Goal: Transaction & Acquisition: Book appointment/travel/reservation

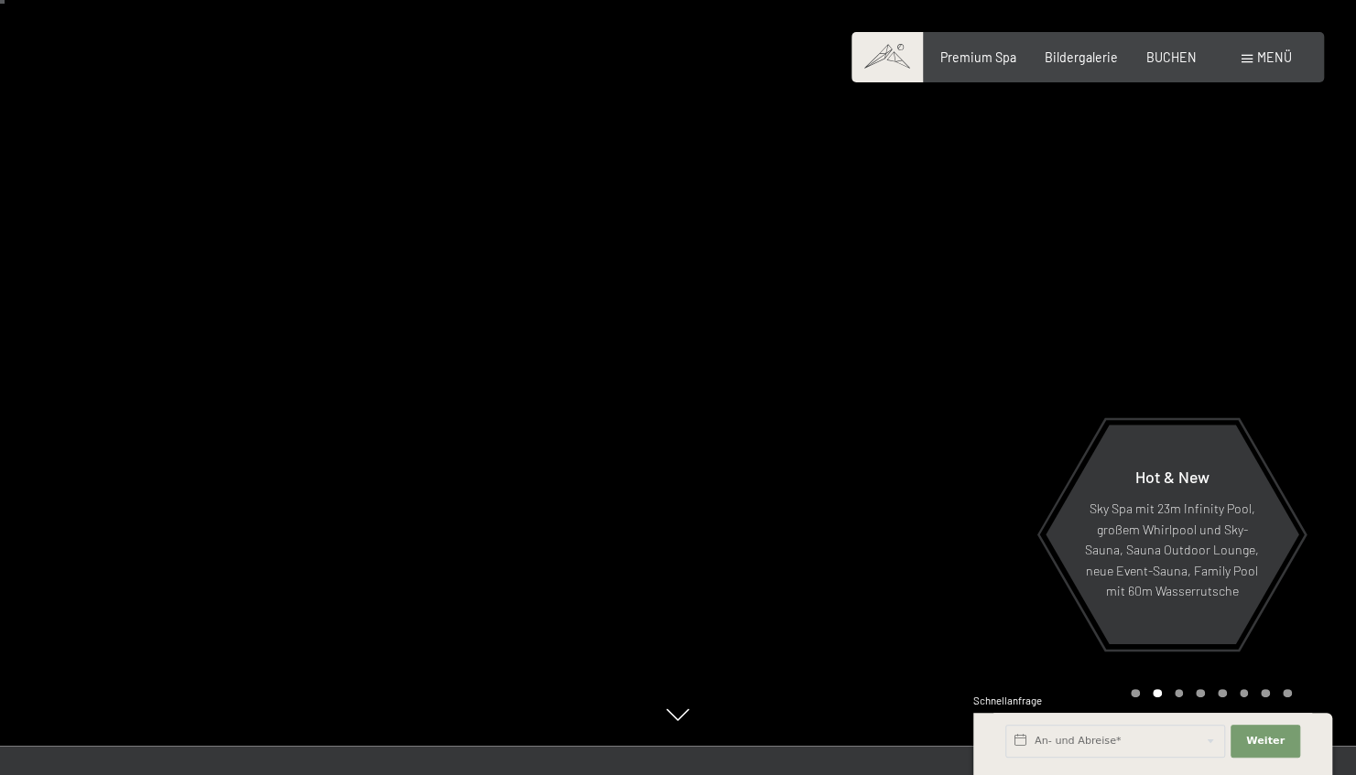
click at [1180, 64] on div "Premium Spa Bildergalerie BUCHEN" at bounding box center [1055, 58] width 342 height 18
click at [1163, 59] on span "BUCHEN" at bounding box center [1171, 55] width 50 height 16
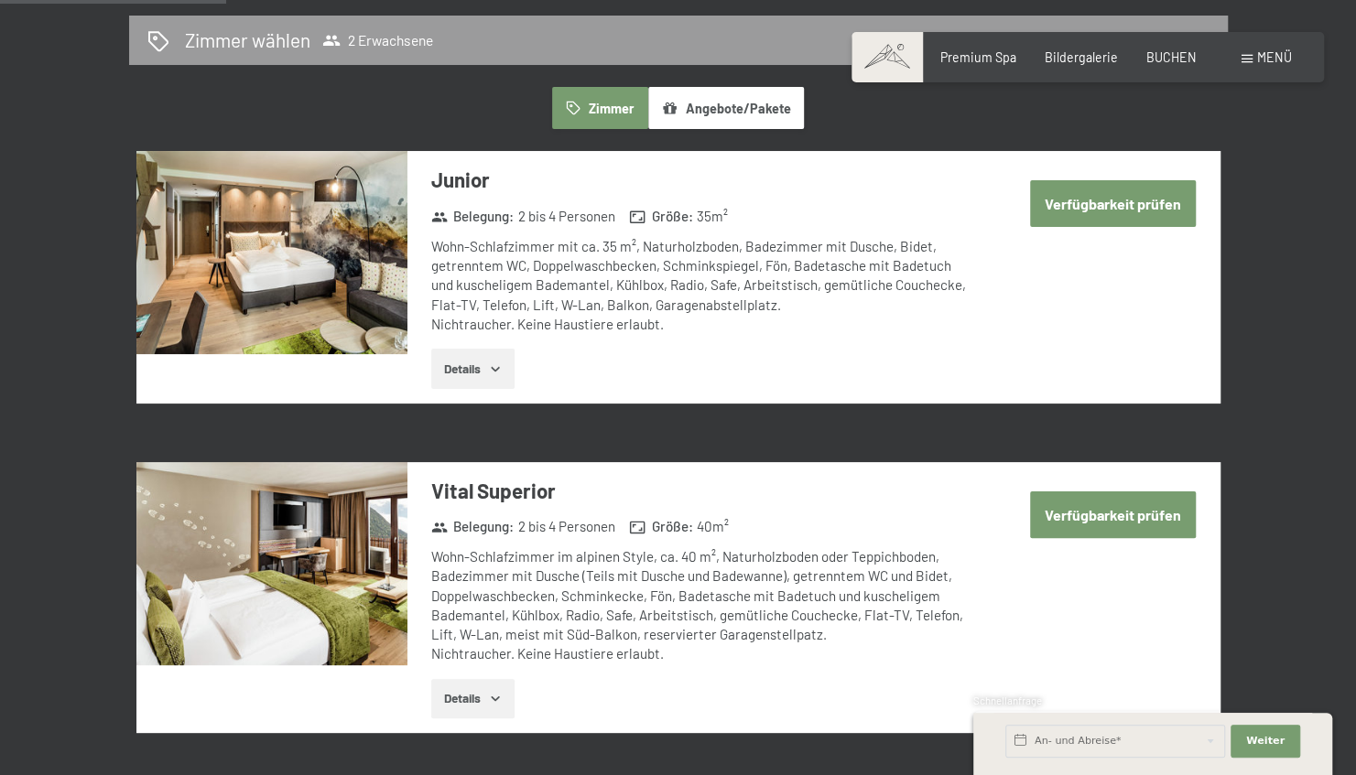
scroll to position [1024, 0]
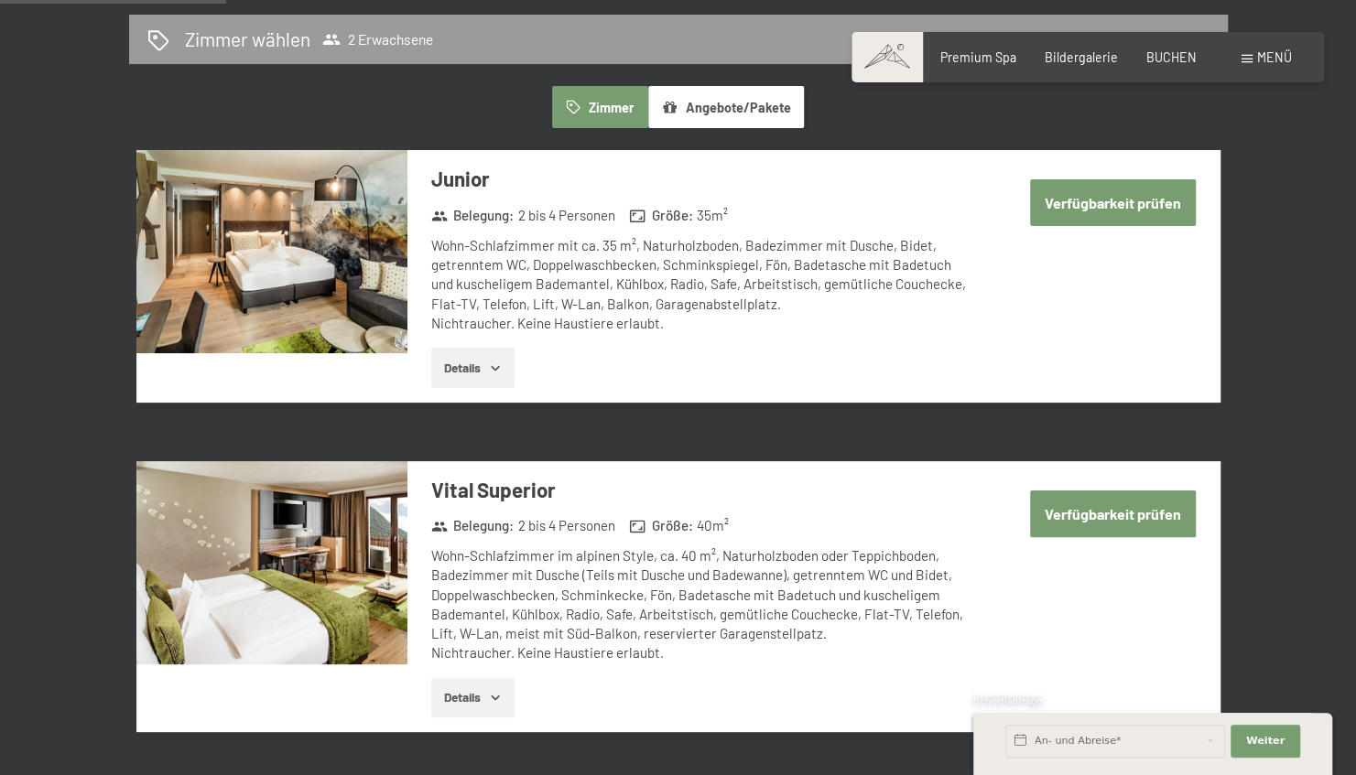
click at [245, 257] on img at bounding box center [271, 251] width 271 height 203
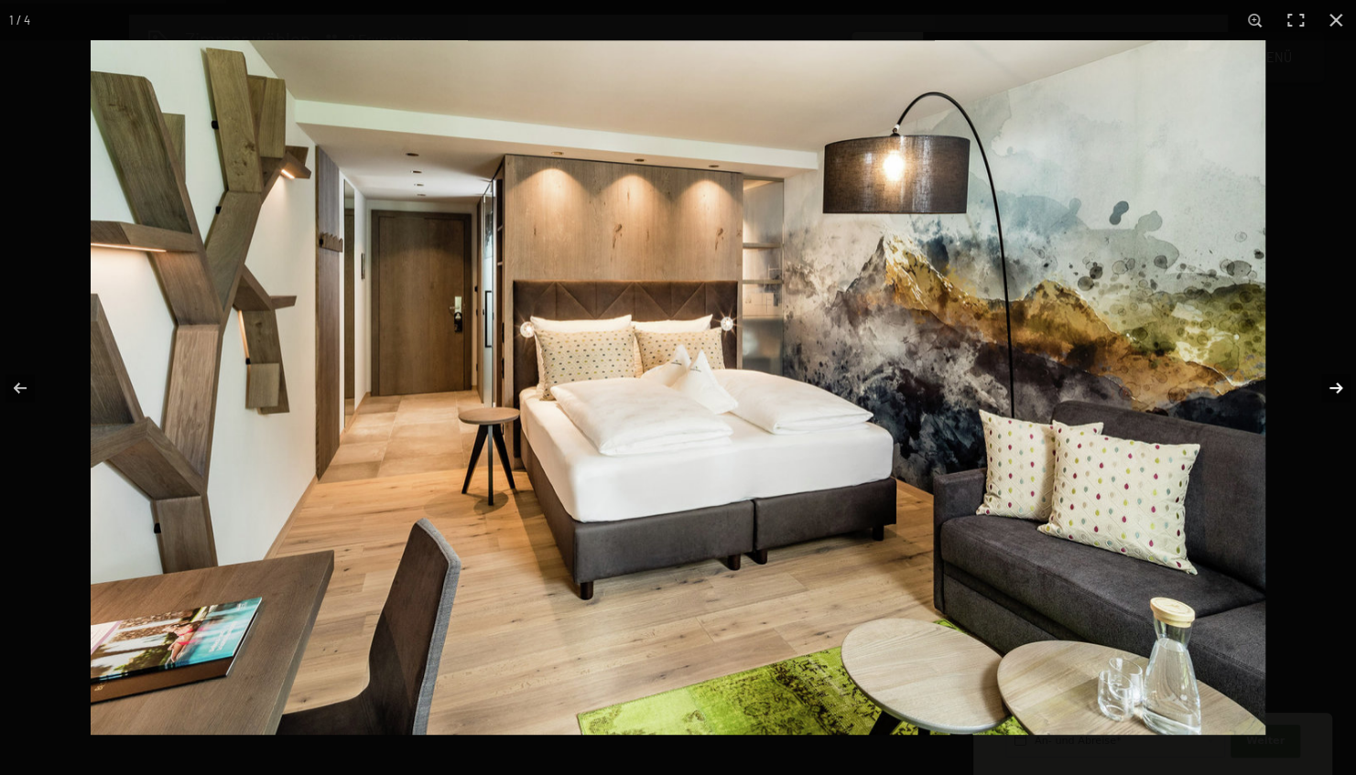
click at [1328, 383] on button "button" at bounding box center [1324, 388] width 64 height 92
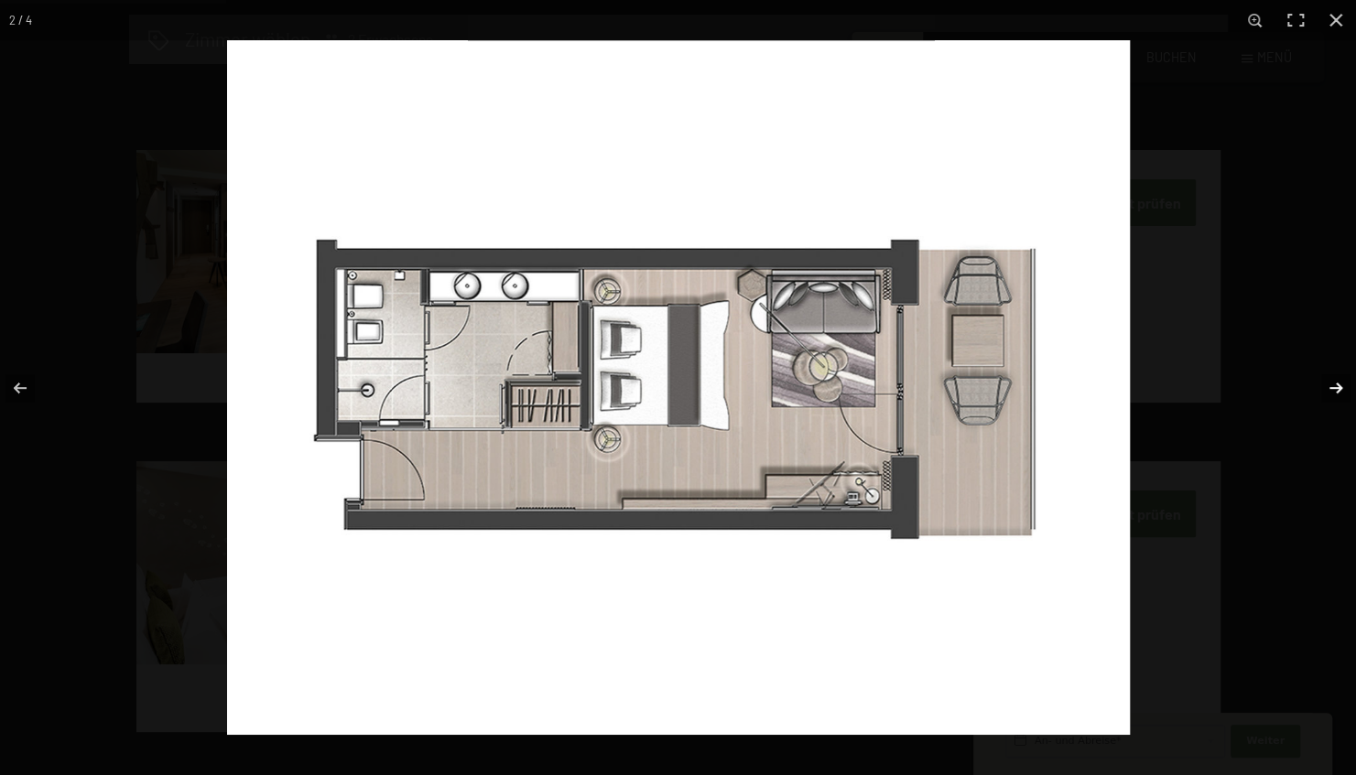
click at [1328, 383] on button "button" at bounding box center [1324, 388] width 64 height 92
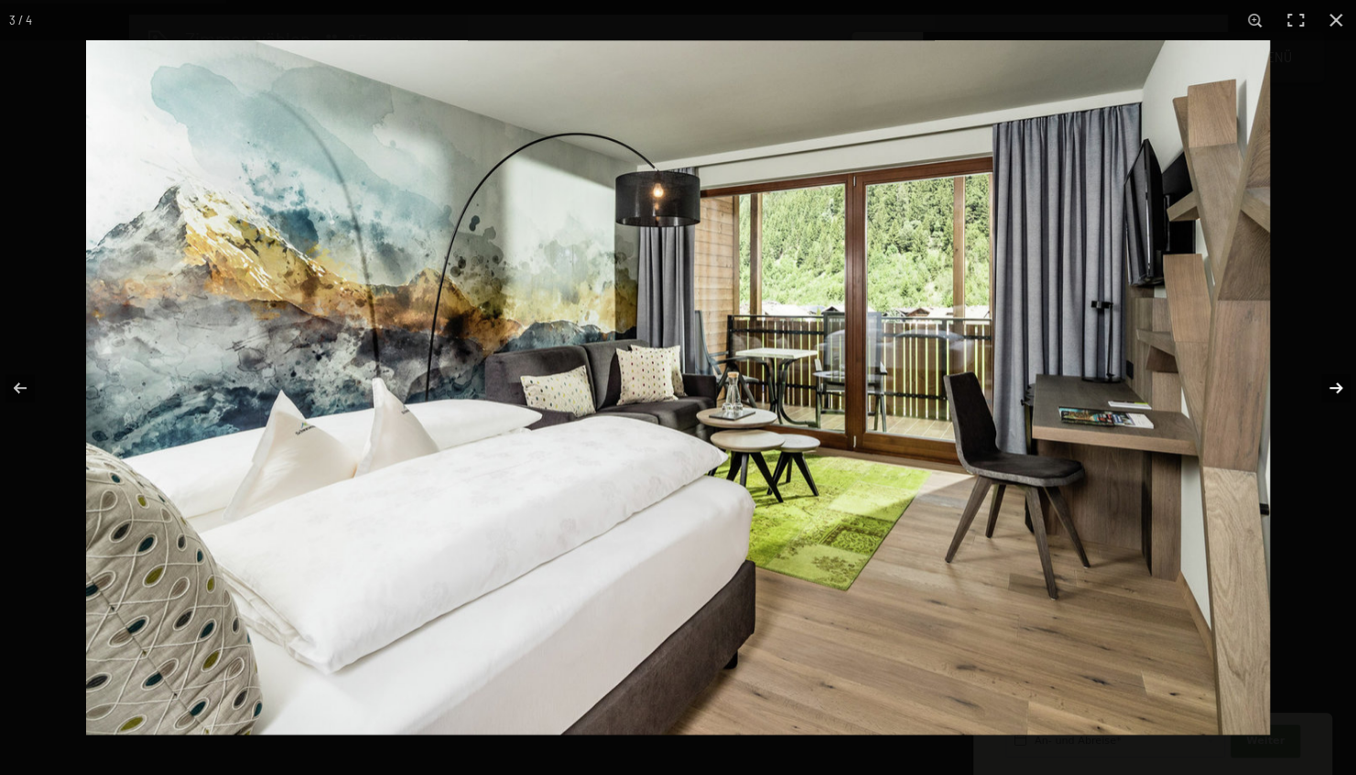
click at [1328, 383] on button "button" at bounding box center [1324, 388] width 64 height 92
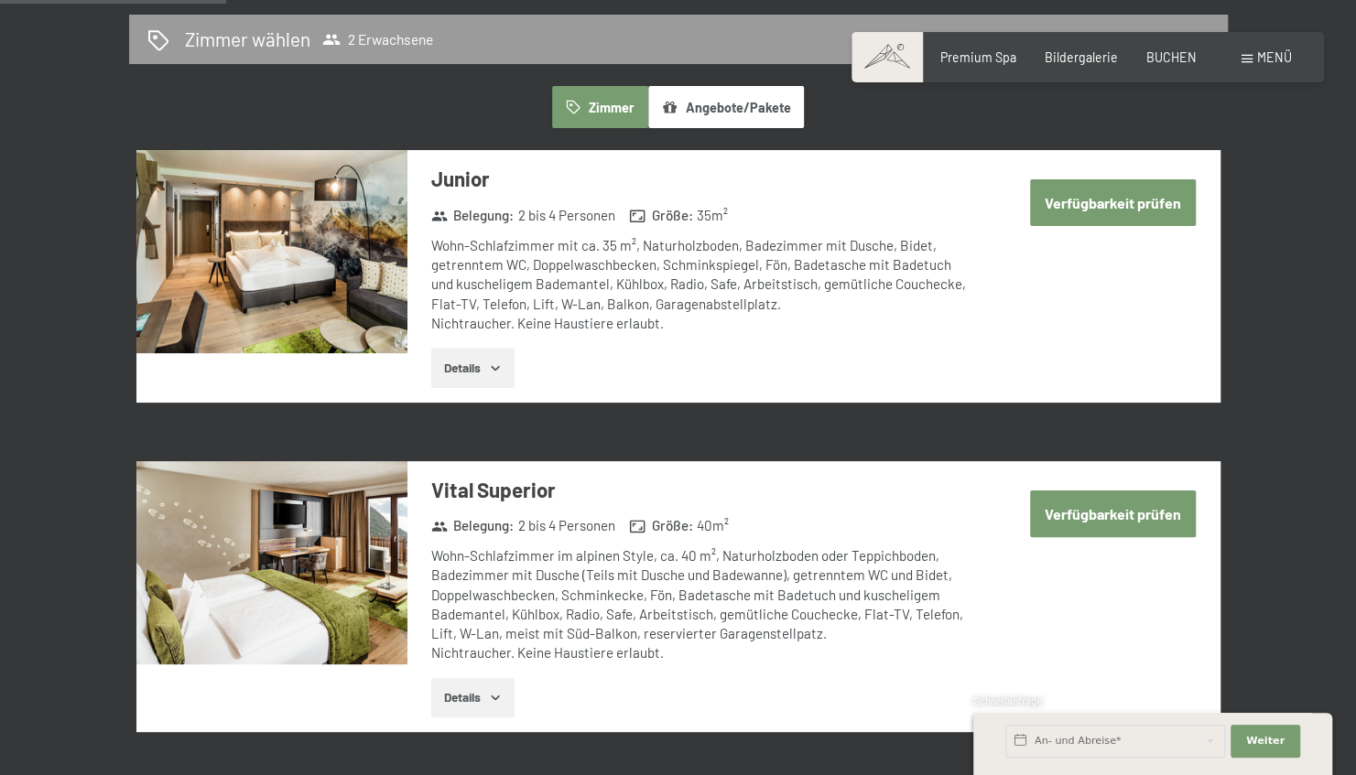
click at [0, 0] on button "button" at bounding box center [0, 0] width 0 height 0
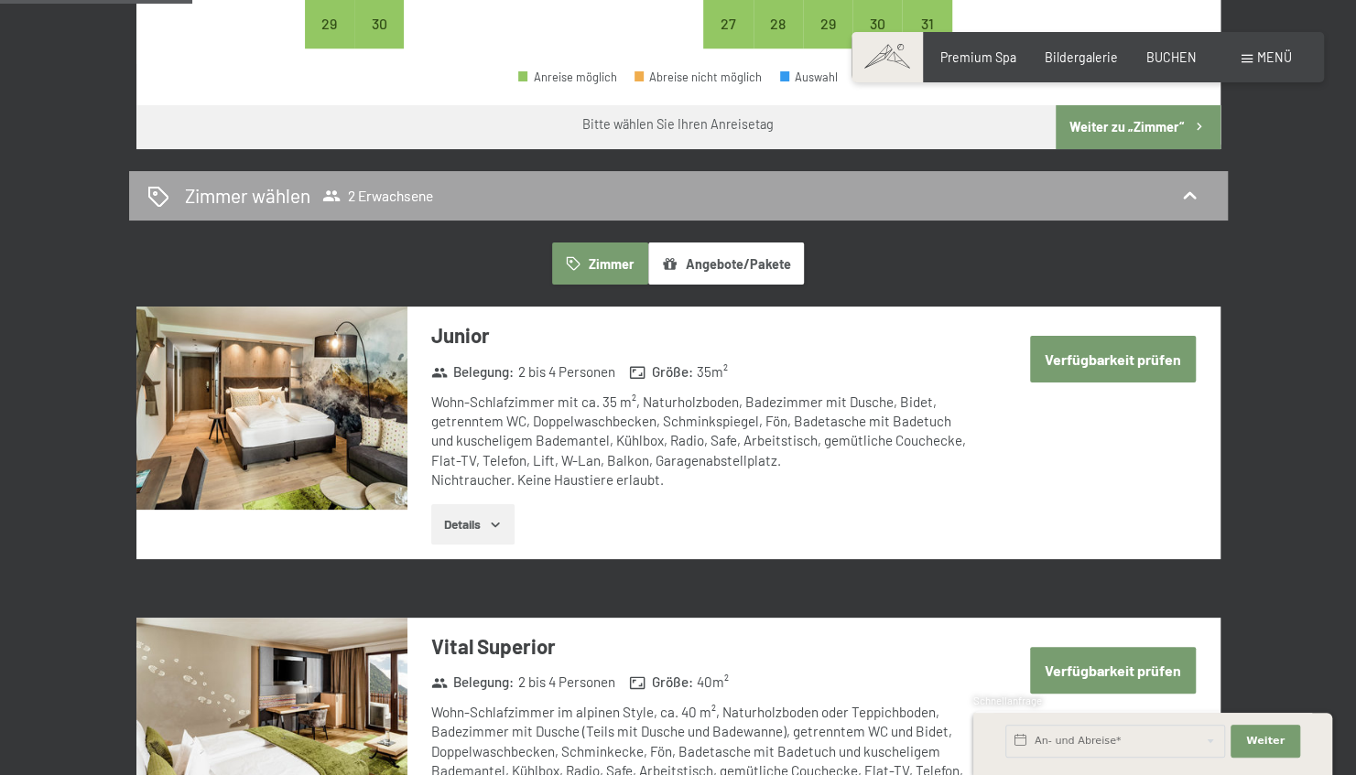
scroll to position [872, 0]
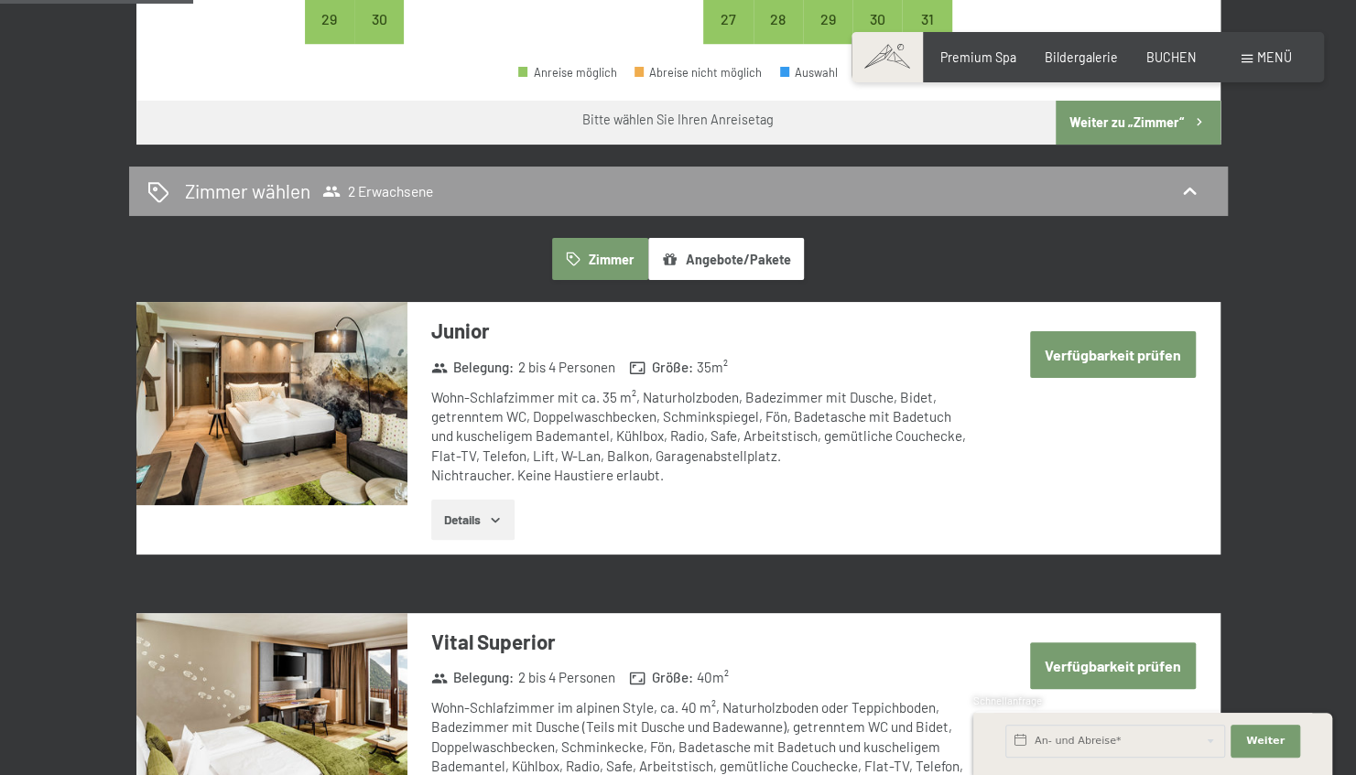
click at [1111, 356] on button "Verfügbarkeit prüfen" at bounding box center [1113, 354] width 166 height 47
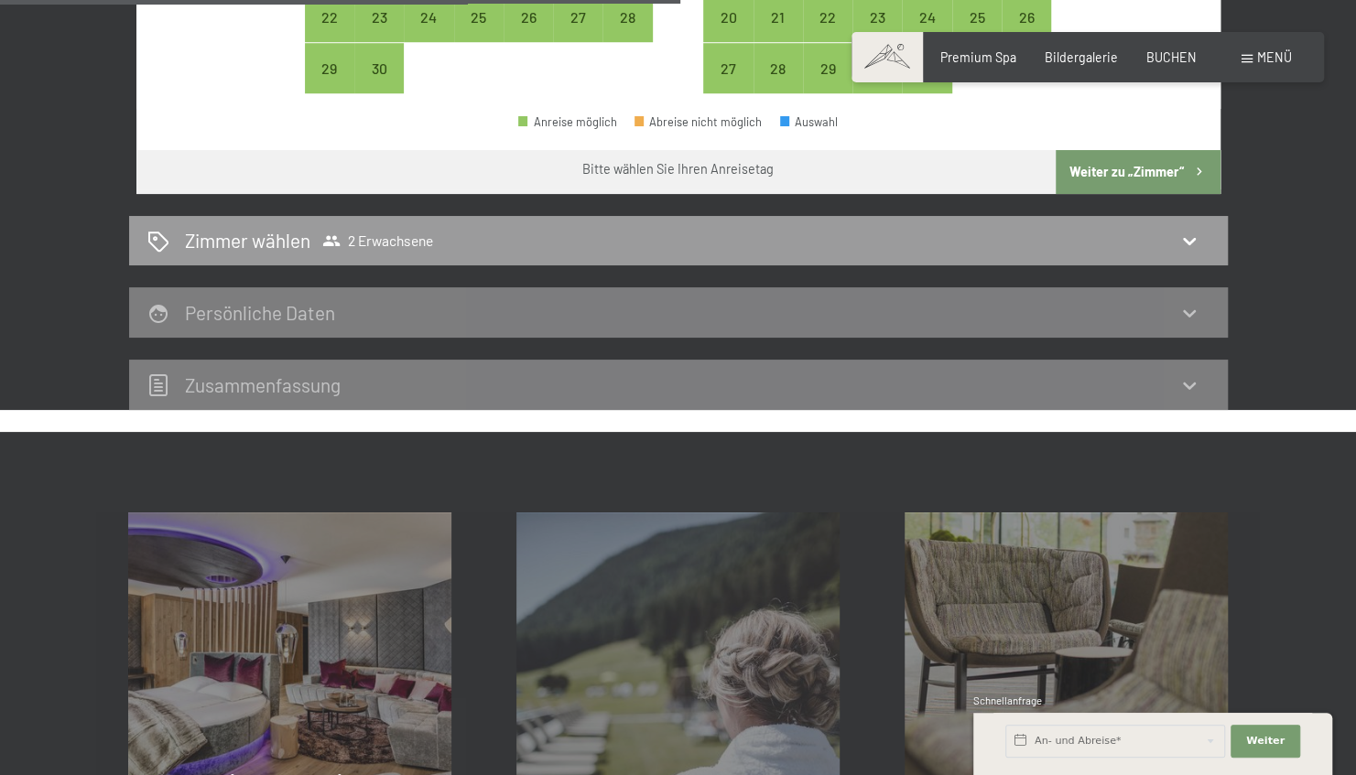
scroll to position [822, 0]
click at [1198, 383] on icon at bounding box center [1189, 385] width 22 height 22
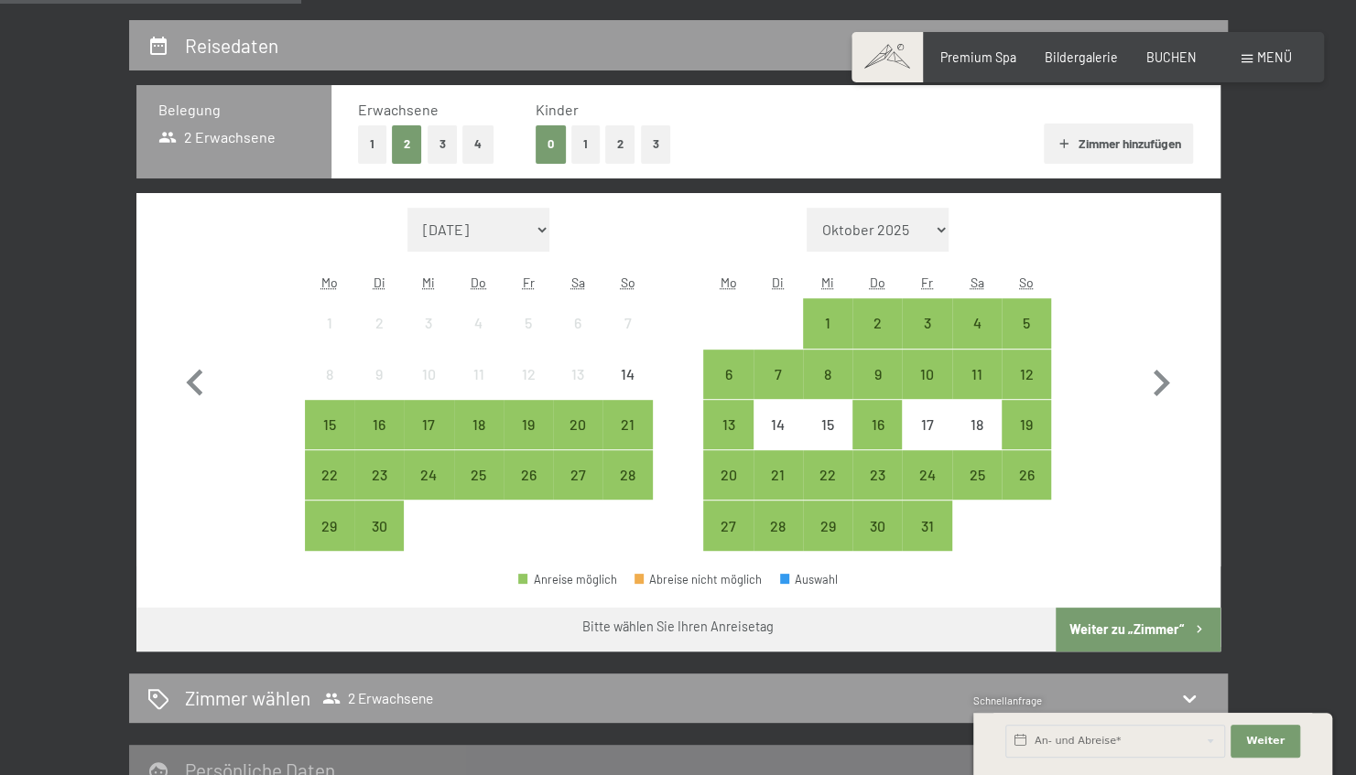
scroll to position [363, 0]
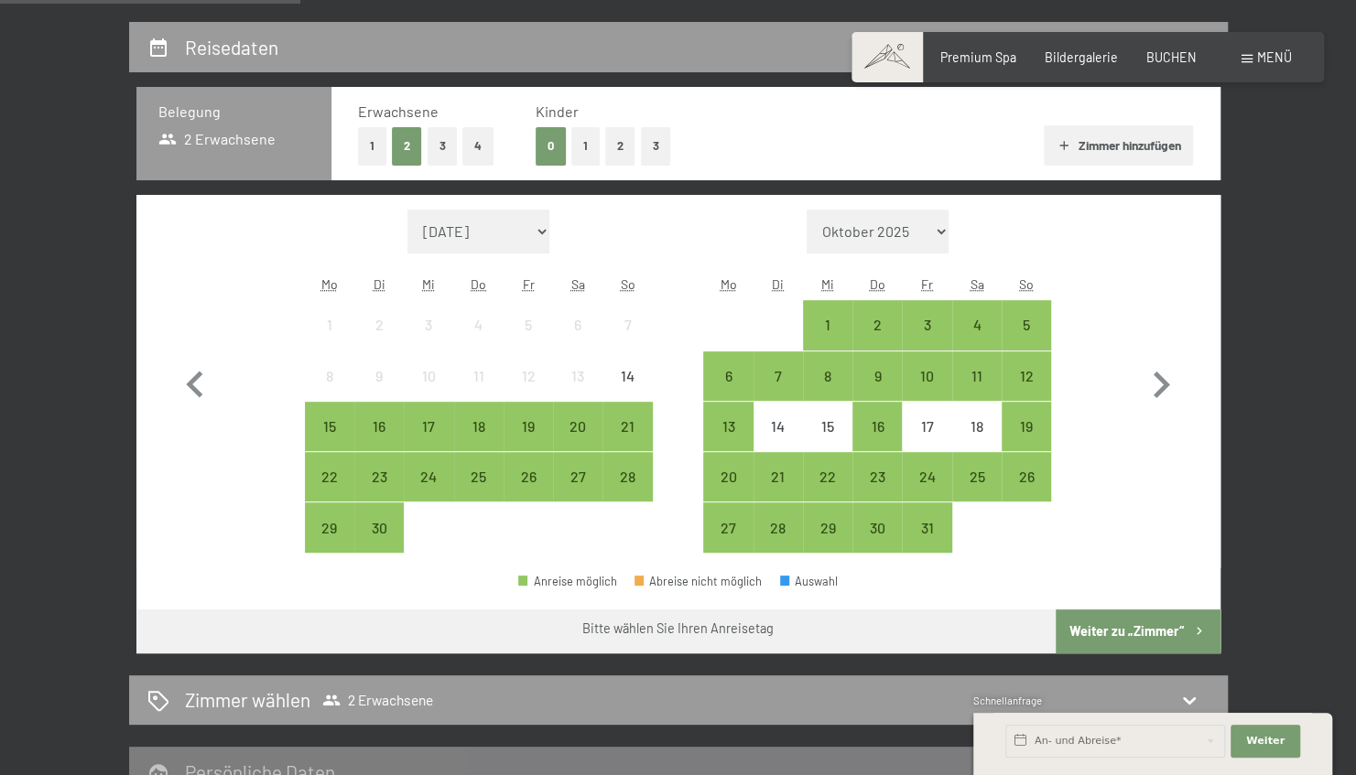
click at [379, 150] on button "1" at bounding box center [372, 146] width 28 height 38
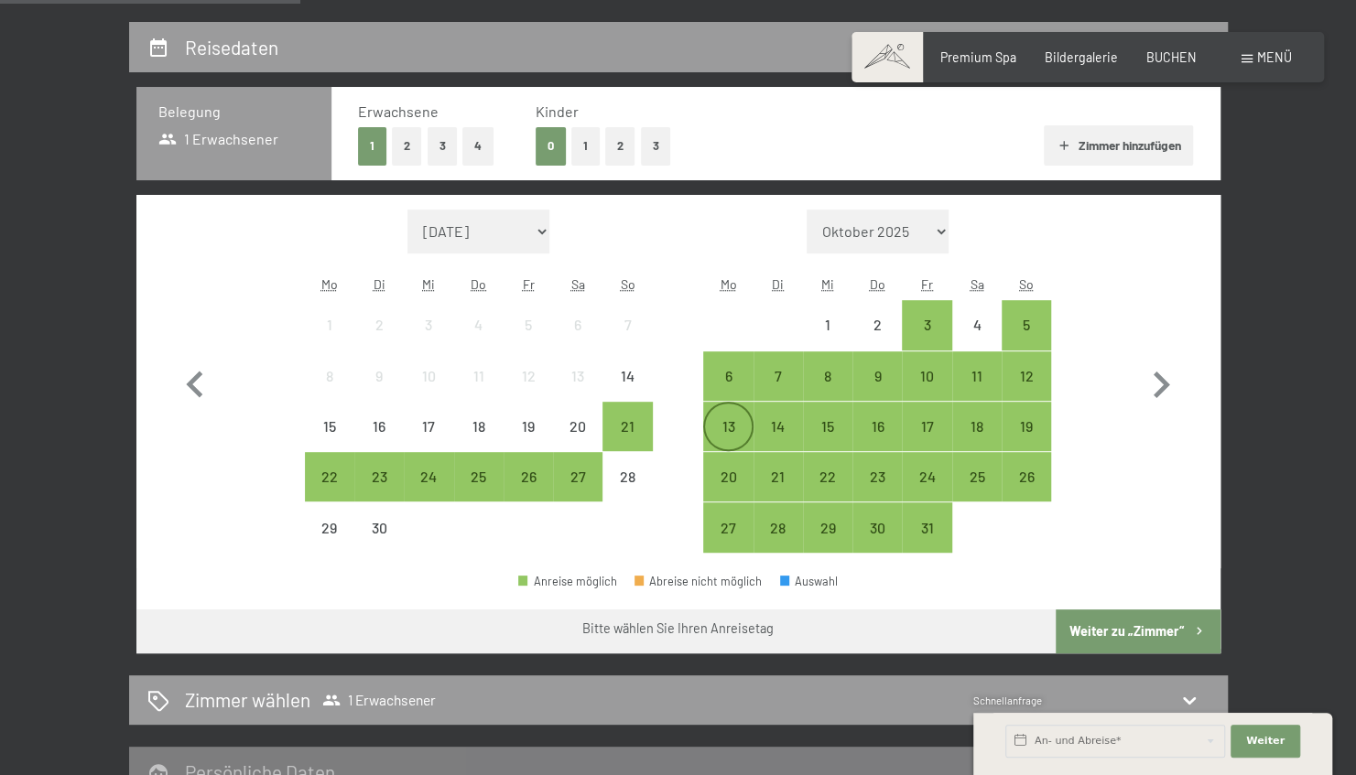
drag, startPoint x: 733, startPoint y: 419, endPoint x: 722, endPoint y: 432, distance: 16.9
click at [722, 432] on div "13" at bounding box center [728, 442] width 46 height 46
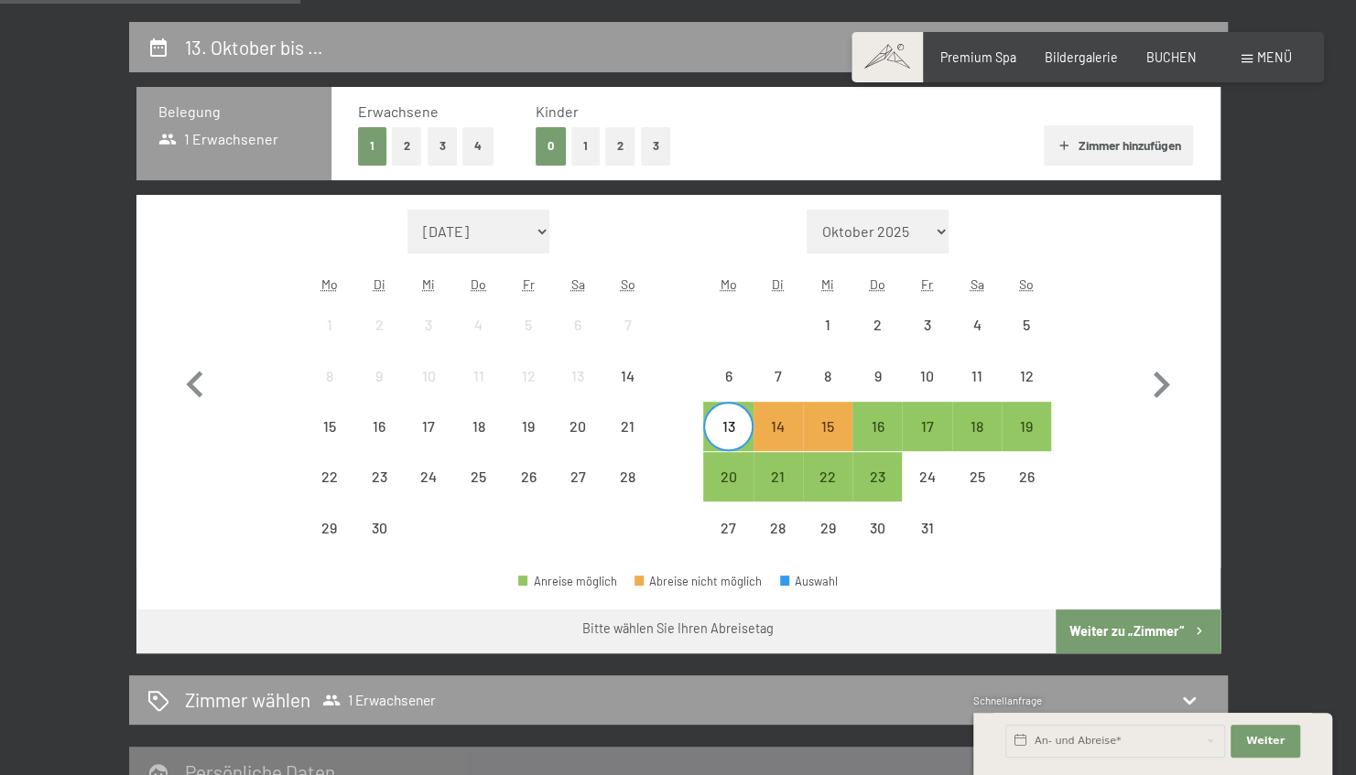
click at [722, 432] on div "13" at bounding box center [728, 442] width 46 height 46
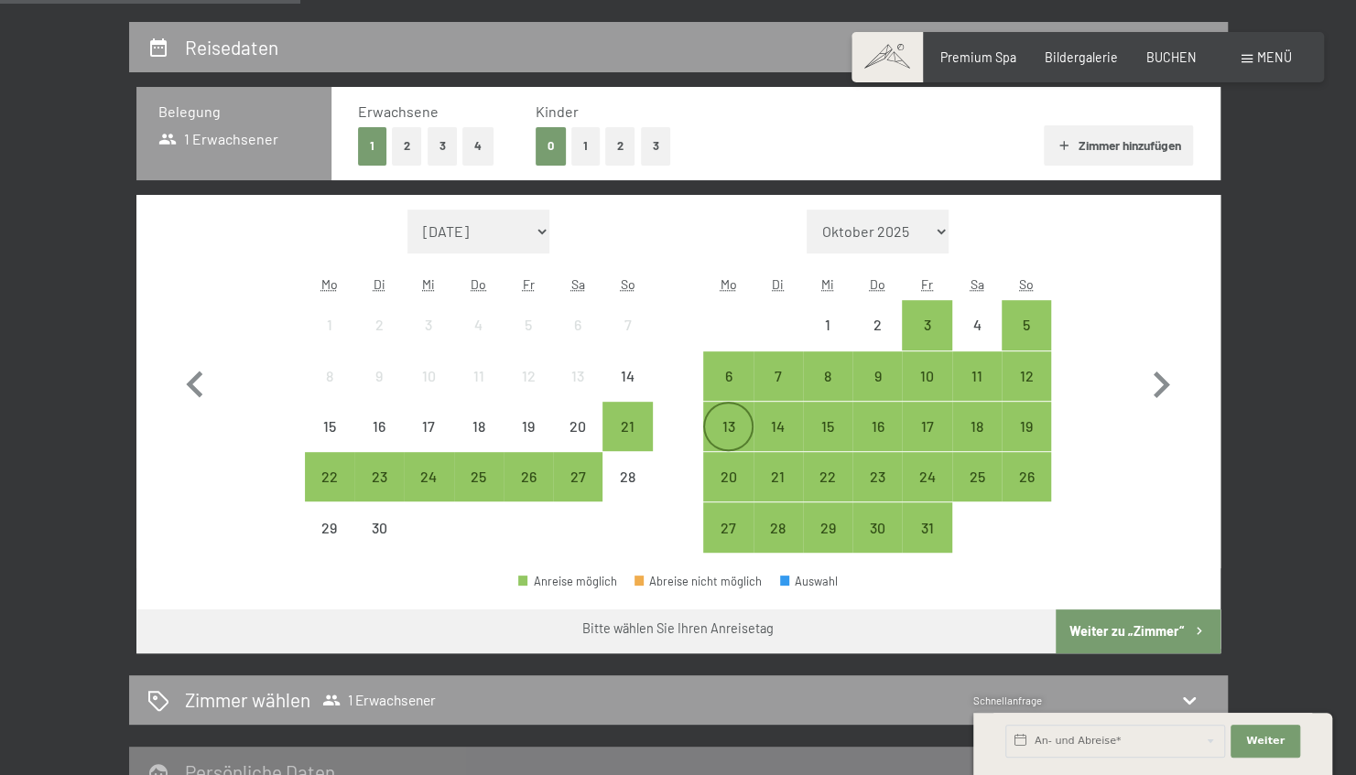
click at [729, 424] on div "13" at bounding box center [728, 442] width 46 height 46
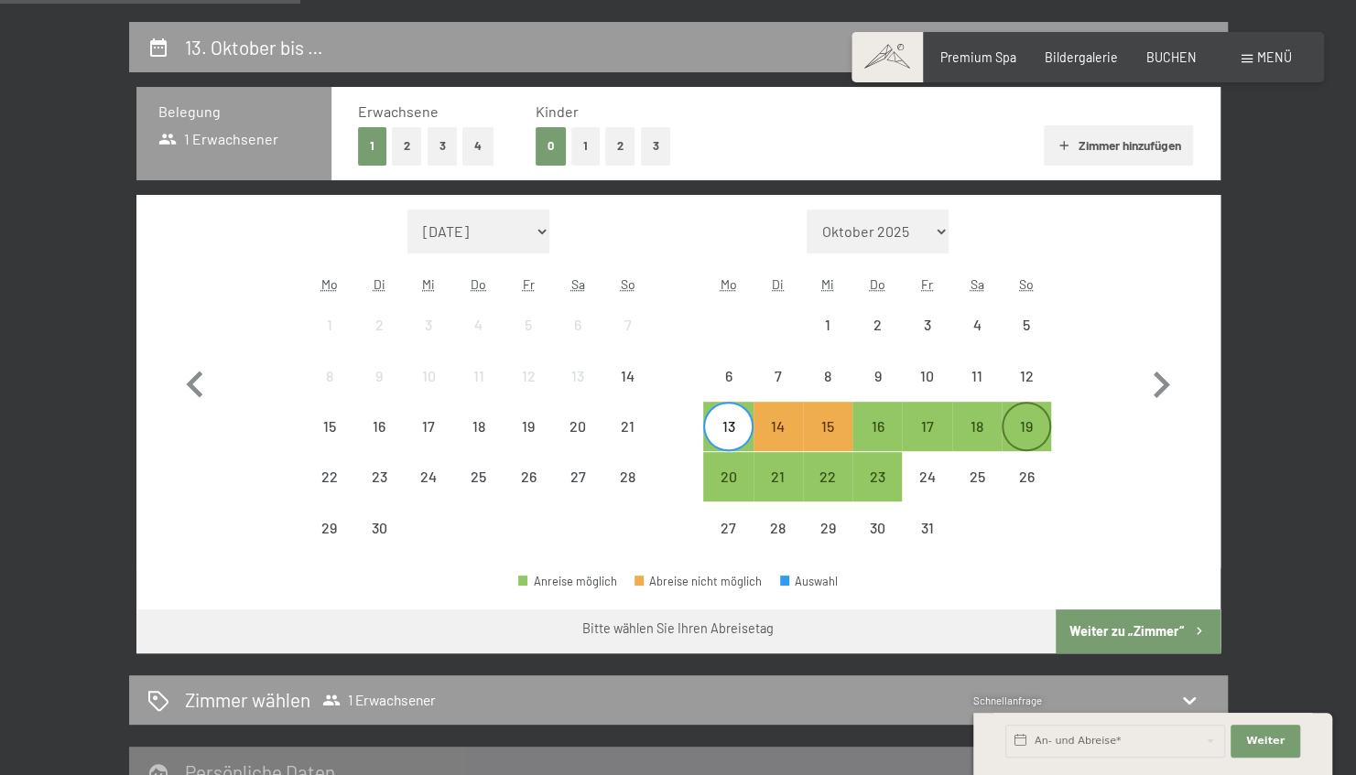
click at [1022, 428] on div "19" at bounding box center [1026, 442] width 46 height 46
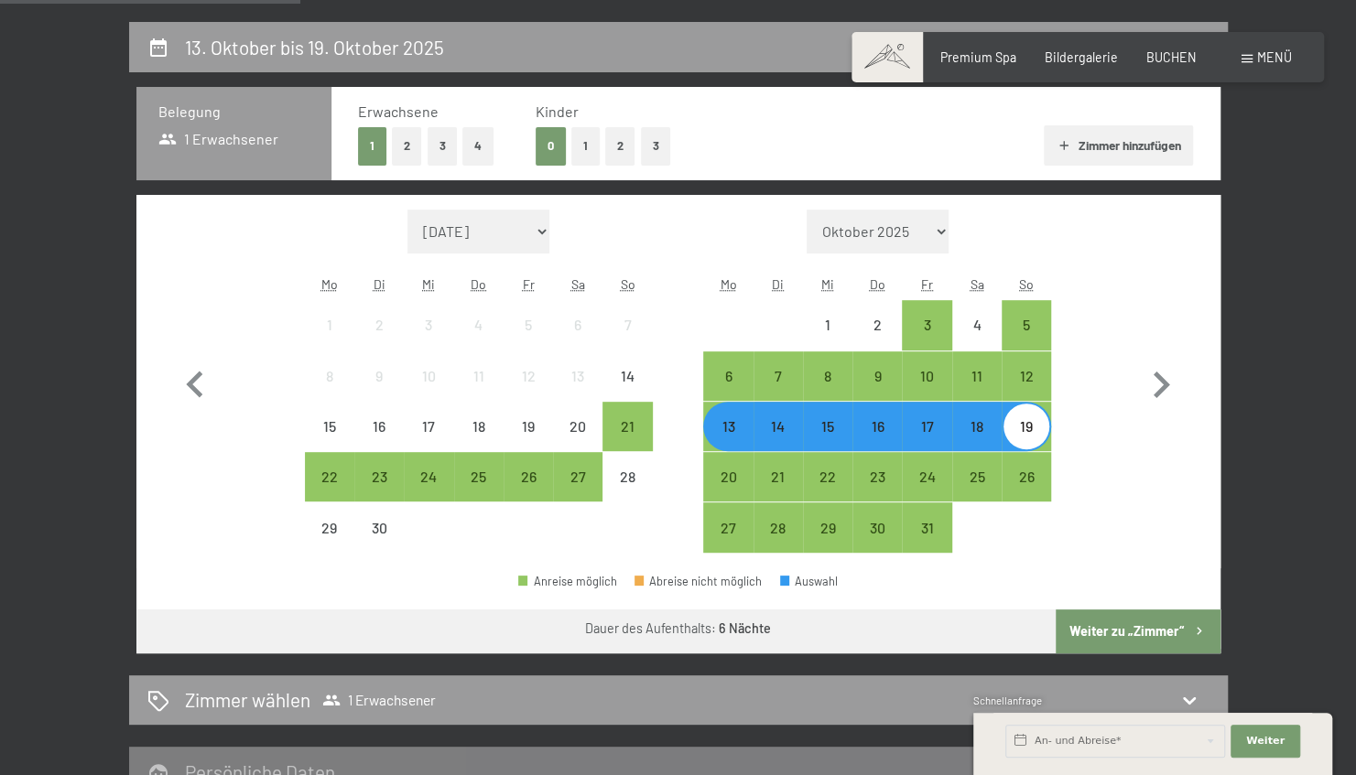
click at [1149, 624] on button "Weiter zu „Zimmer“" at bounding box center [1138, 632] width 164 height 44
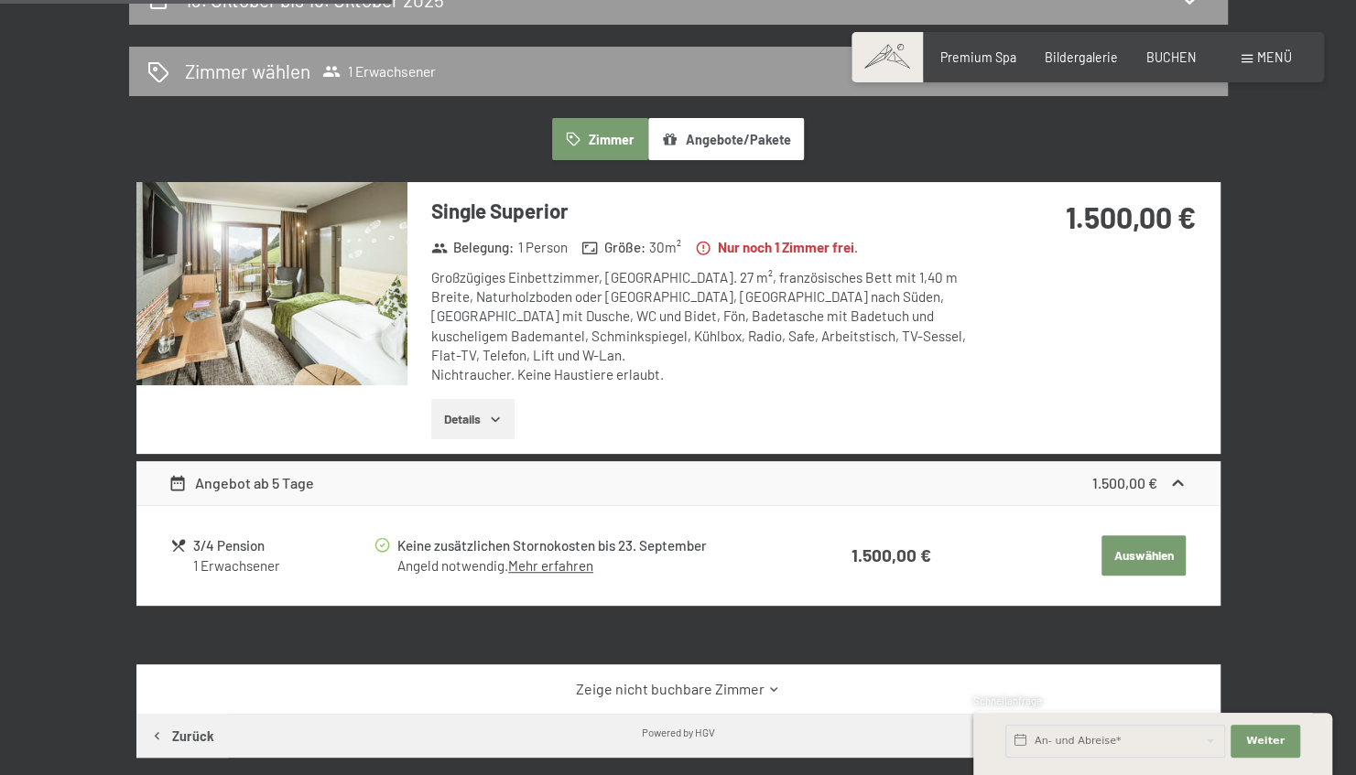
scroll to position [0, 0]
